Goal: Information Seeking & Learning: Find specific fact

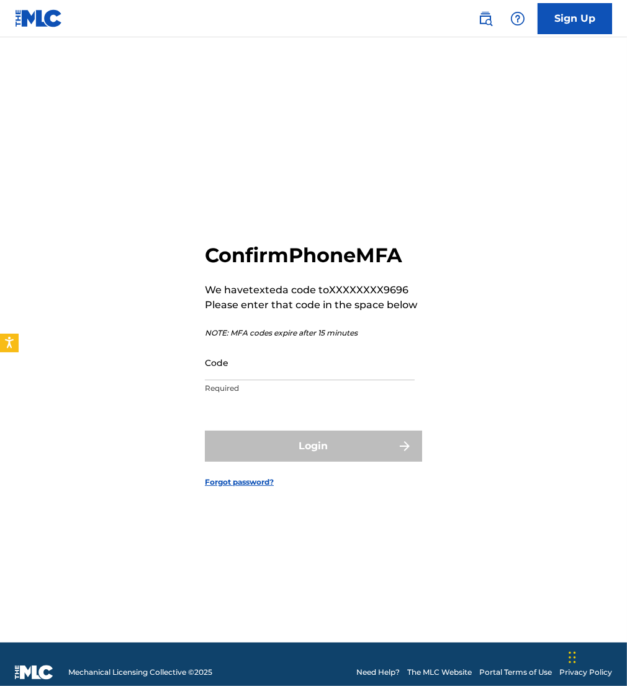
click at [283, 380] on div "Code Required" at bounding box center [310, 373] width 210 height 56
click at [268, 371] on input "Code" at bounding box center [310, 362] width 210 height 35
type input "737767"
click at [205, 430] on button "Login" at bounding box center [313, 445] width 217 height 31
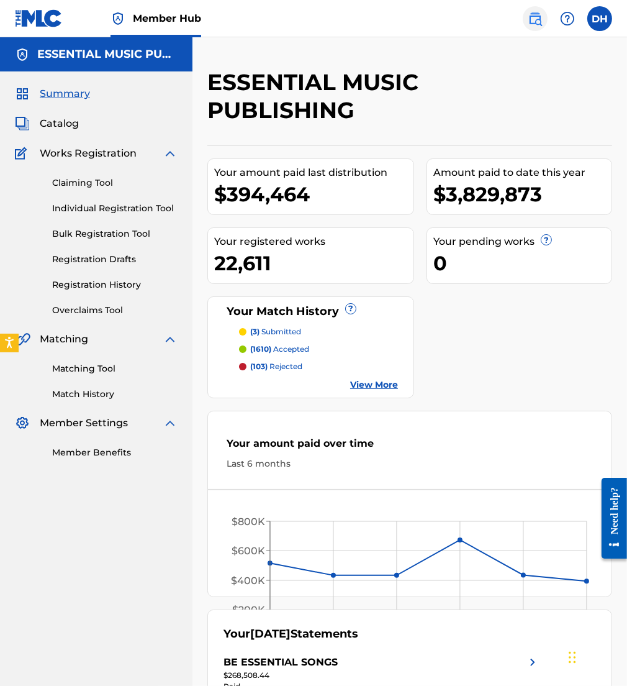
click at [534, 20] on img at bounding box center [535, 18] width 15 height 15
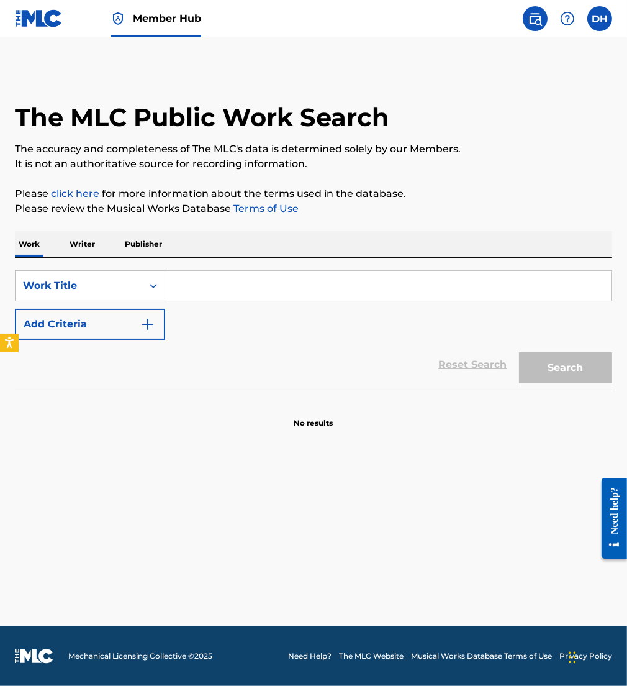
click at [403, 299] on input "Search Form" at bounding box center [388, 286] width 446 height 30
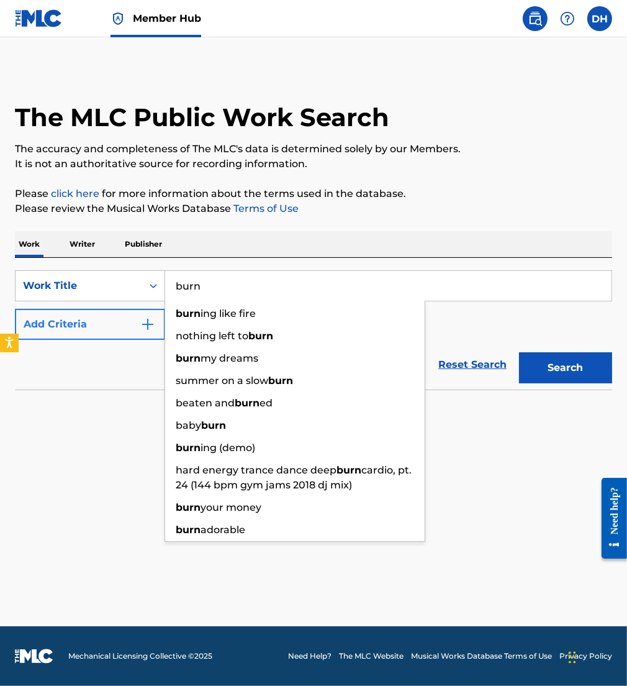
type input "burn"
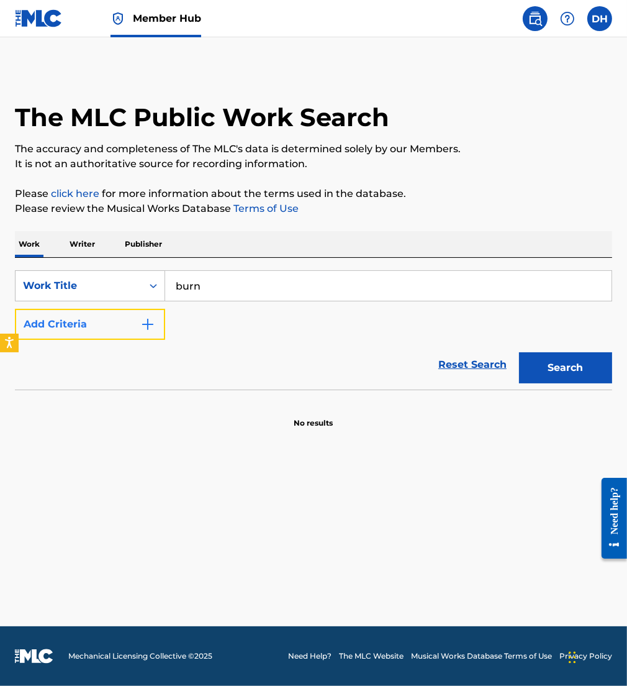
click at [74, 321] on button "Add Criteria" at bounding box center [90, 324] width 150 height 31
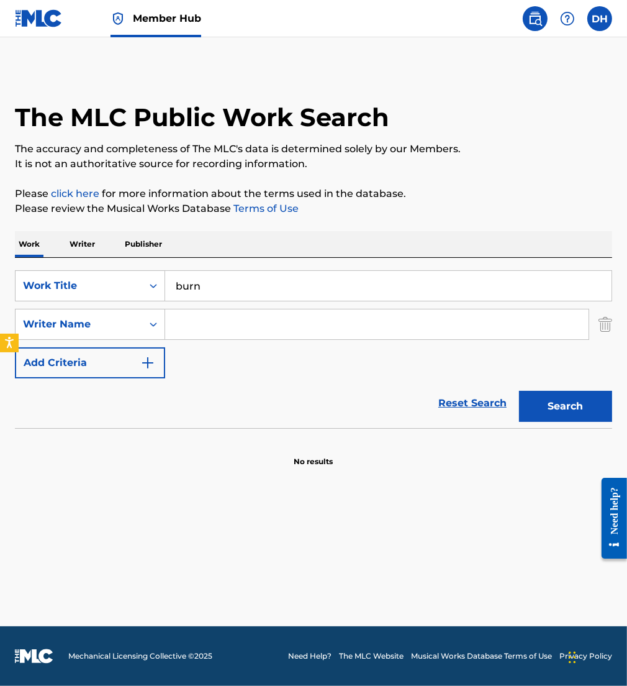
click at [263, 327] on input "Search Form" at bounding box center [376, 324] width 423 height 30
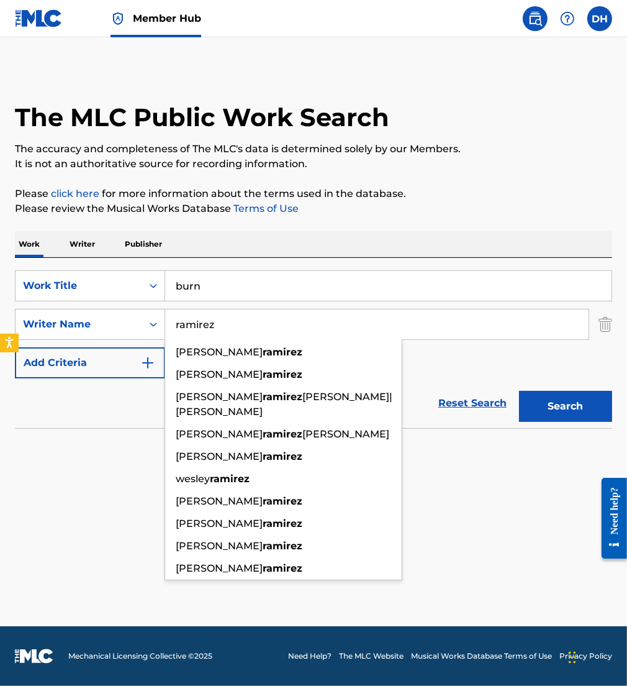
click at [519, 391] on button "Search" at bounding box center [565, 406] width 93 height 31
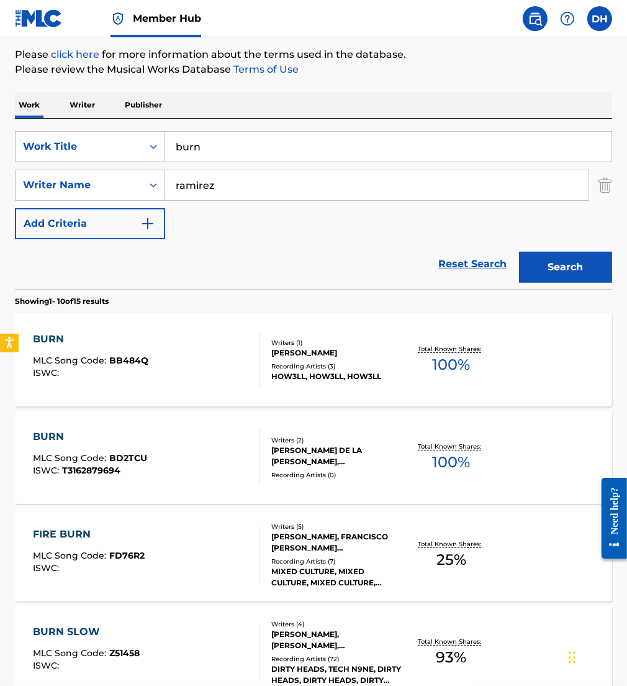
scroll to position [140, 0]
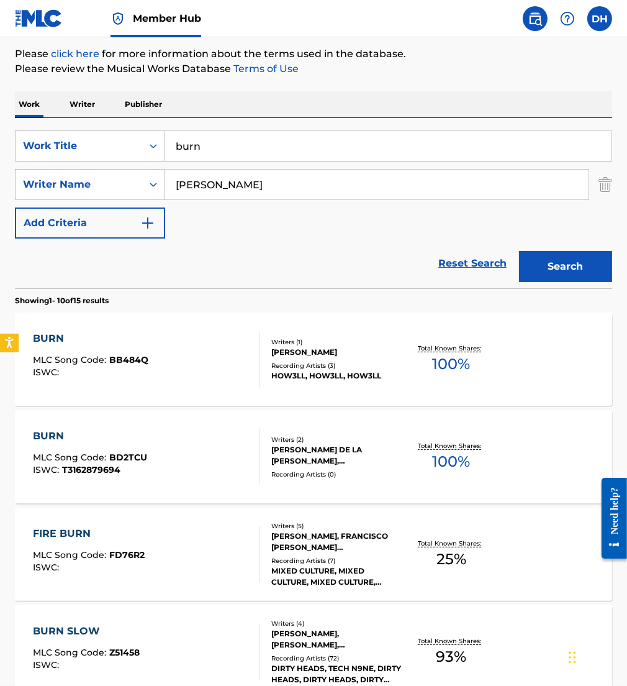
click at [519, 251] on button "Search" at bounding box center [565, 266] width 93 height 31
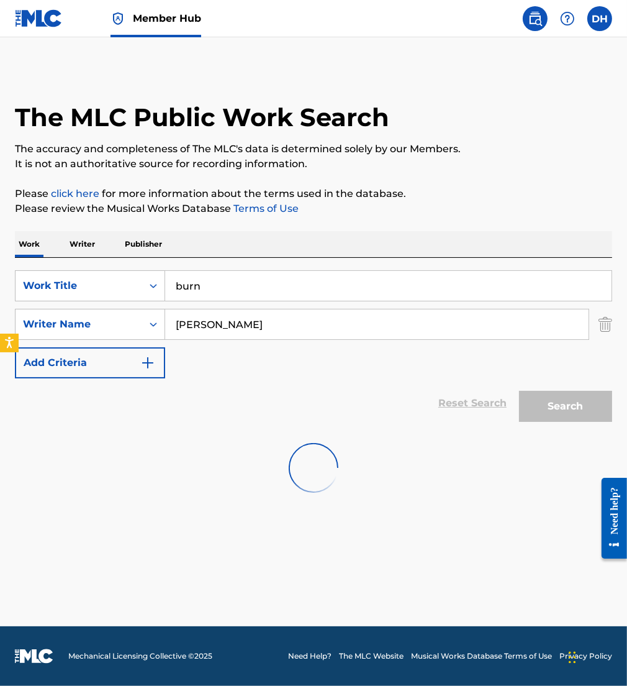
scroll to position [0, 0]
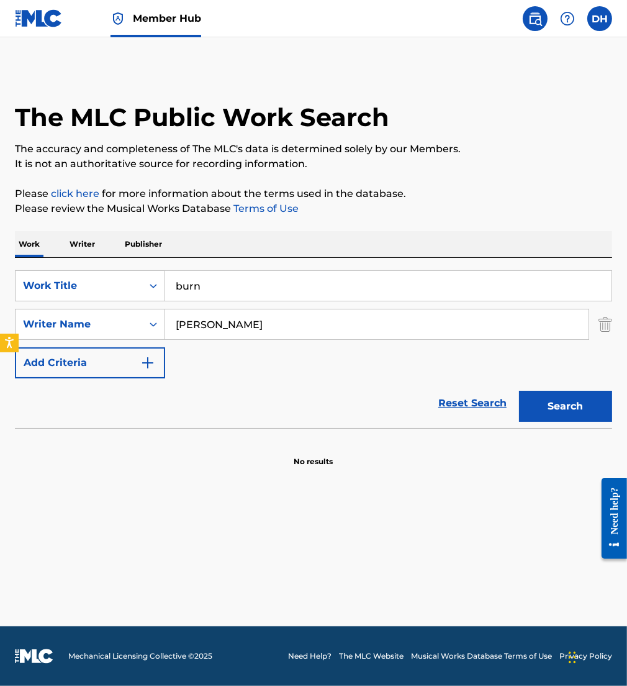
click at [519, 391] on button "Search" at bounding box center [565, 406] width 93 height 31
drag, startPoint x: 328, startPoint y: 325, endPoint x: 57, endPoint y: 325, distance: 270.7
click at [57, 325] on div "SearchWithCriteria0cc2f367-8e9c-4909-94b4-29eabe790133 Writer Name [PERSON_NAME]" at bounding box center [313, 324] width 597 height 31
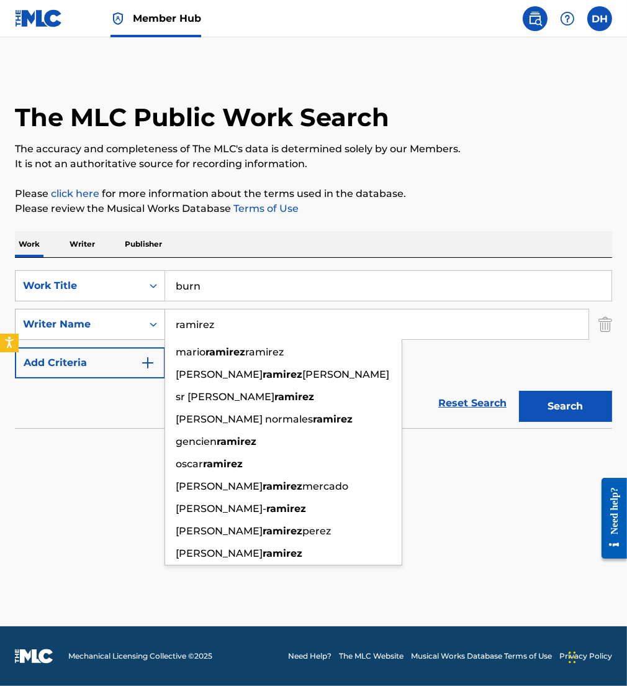
type input "ramirez"
click at [519, 391] on button "Search" at bounding box center [565, 406] width 93 height 31
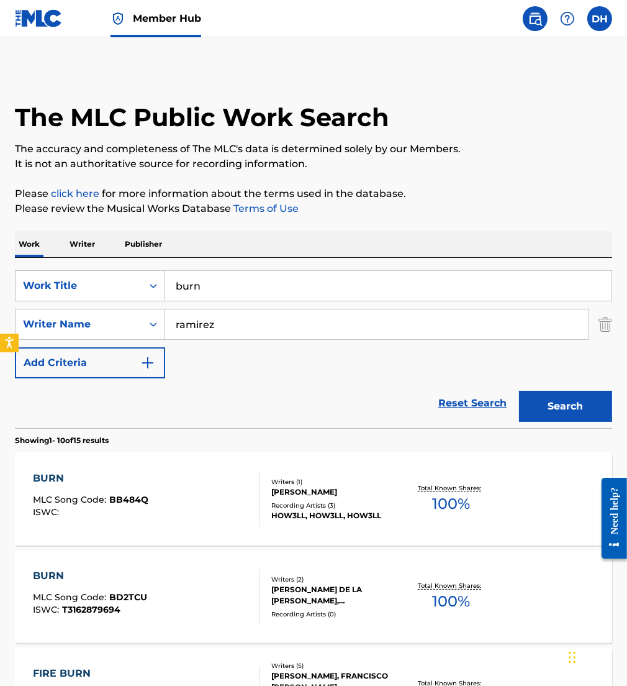
click at [82, 468] on div "BURN MLC Song Code : BB484Q ISWC : Writers ( 1 ) [PERSON_NAME] Recording Artist…" at bounding box center [313, 498] width 597 height 93
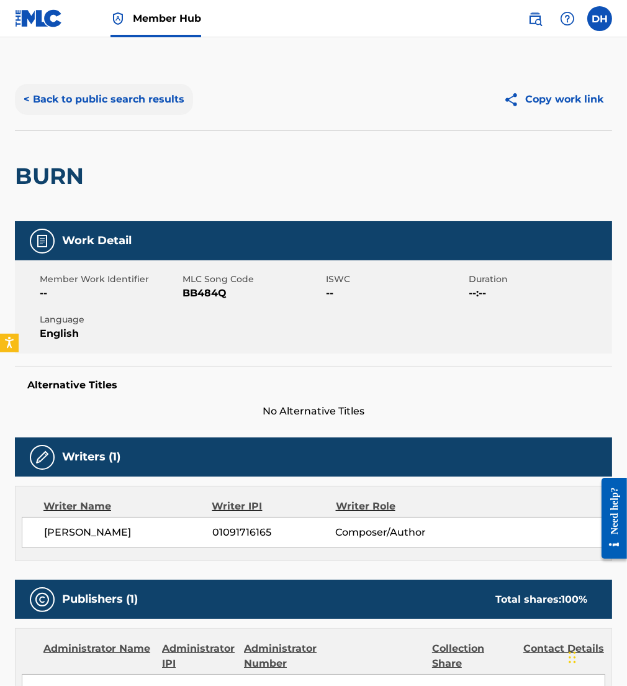
click at [65, 106] on button "< Back to public search results" at bounding box center [104, 99] width 178 height 31
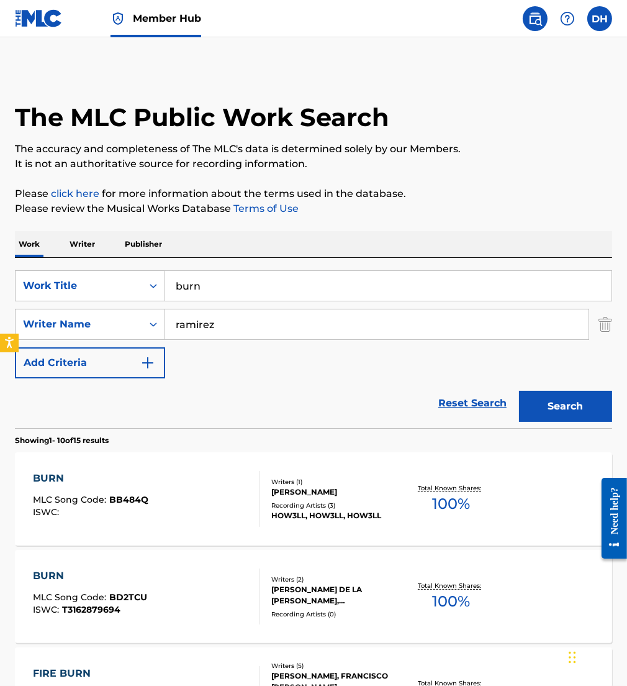
click at [127, 602] on span "BD2TCU" at bounding box center [128, 596] width 38 height 11
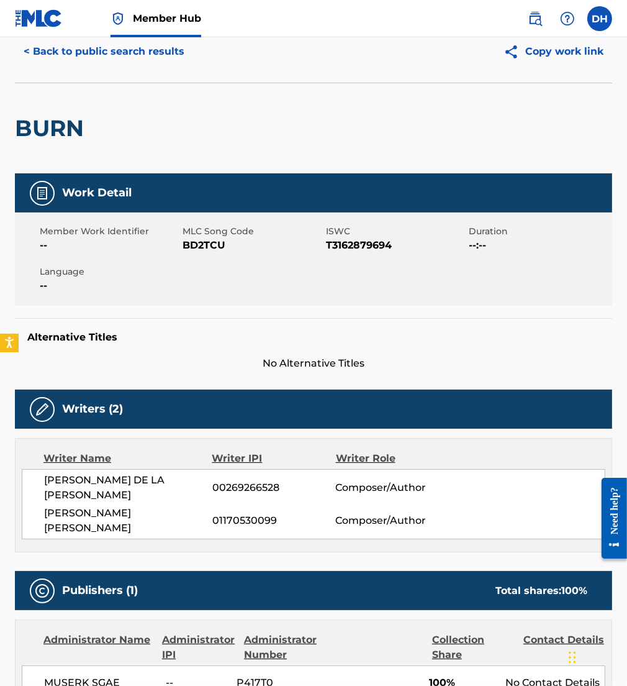
scroll to position [50, 0]
